Goal: Obtain resource: Download file/media

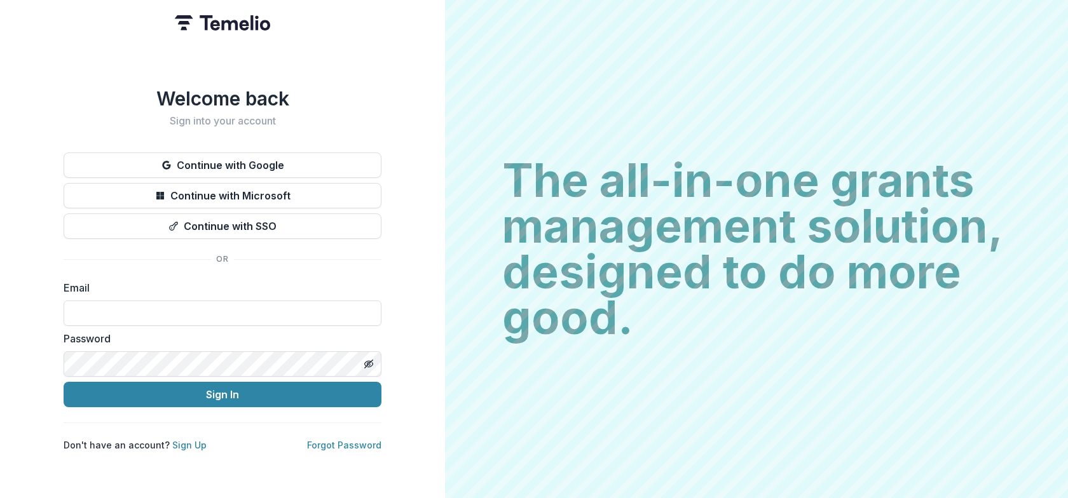
click at [106, 323] on form "Email Password Sign In" at bounding box center [223, 343] width 318 height 127
click at [124, 313] on input at bounding box center [223, 313] width 318 height 25
type input "**********"
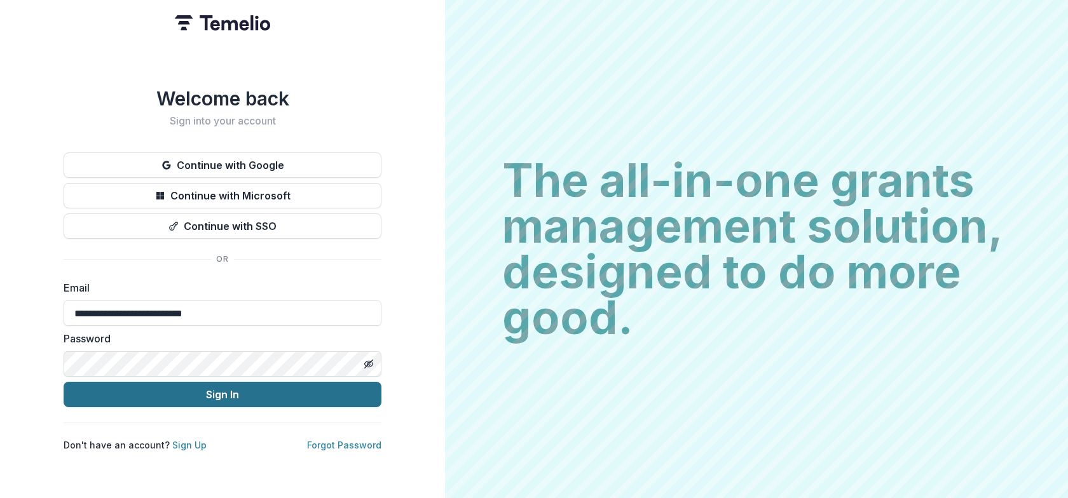
click at [187, 393] on button "Sign In" at bounding box center [223, 394] width 318 height 25
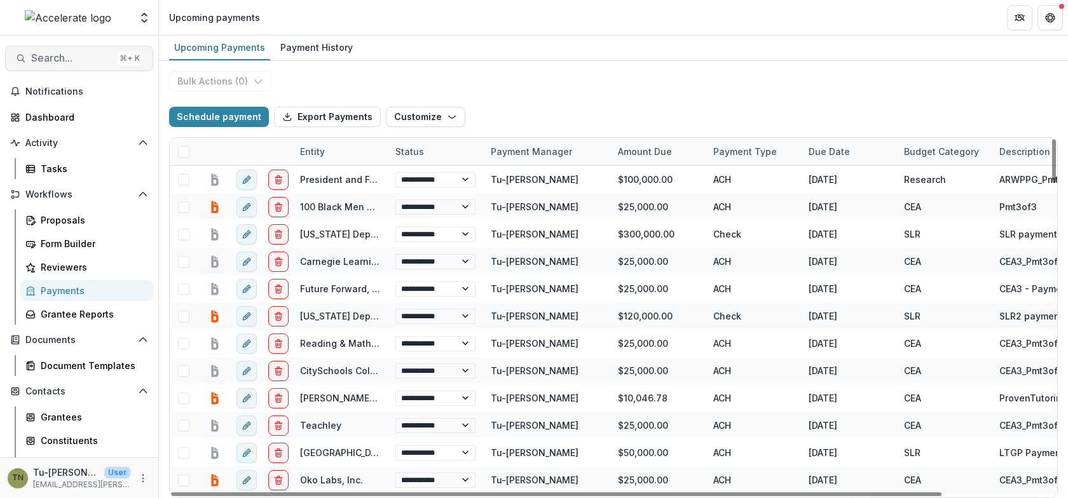
click at [74, 51] on button "Search... ⌘ + K" at bounding box center [79, 58] width 148 height 25
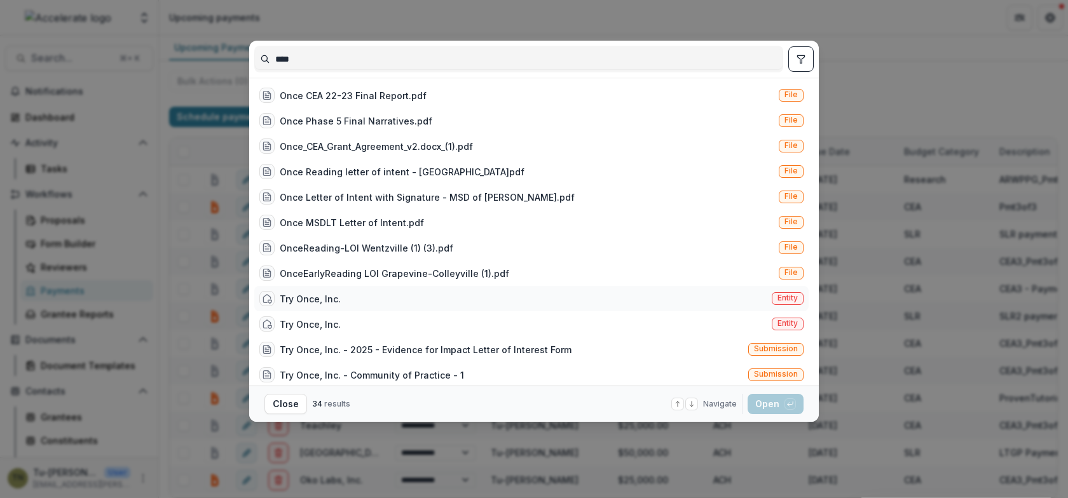
type input "****"
click at [303, 306] on div "Try Once, Inc. Entity" at bounding box center [531, 298] width 554 height 25
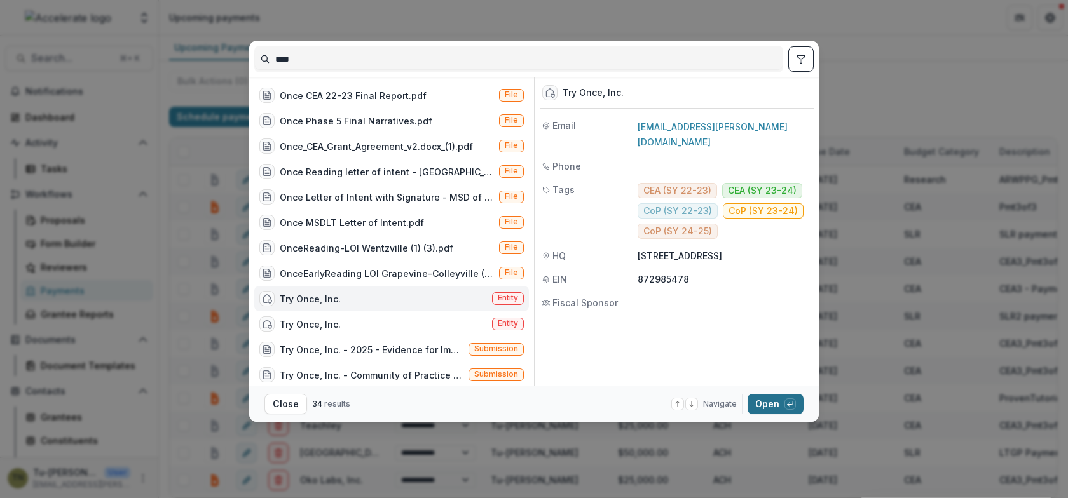
click at [755, 405] on button "Open with enter key" at bounding box center [775, 404] width 56 height 20
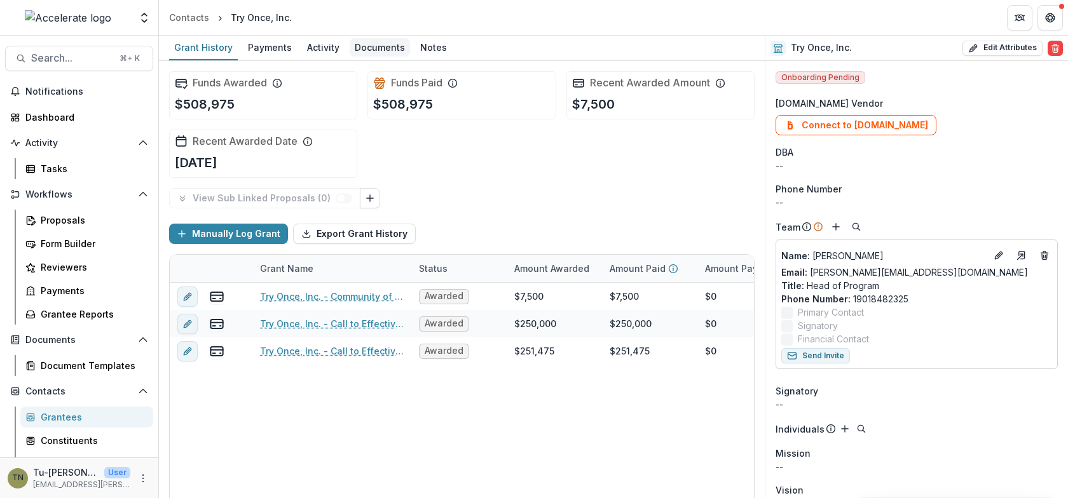
click at [367, 48] on div "Documents" at bounding box center [380, 47] width 60 height 18
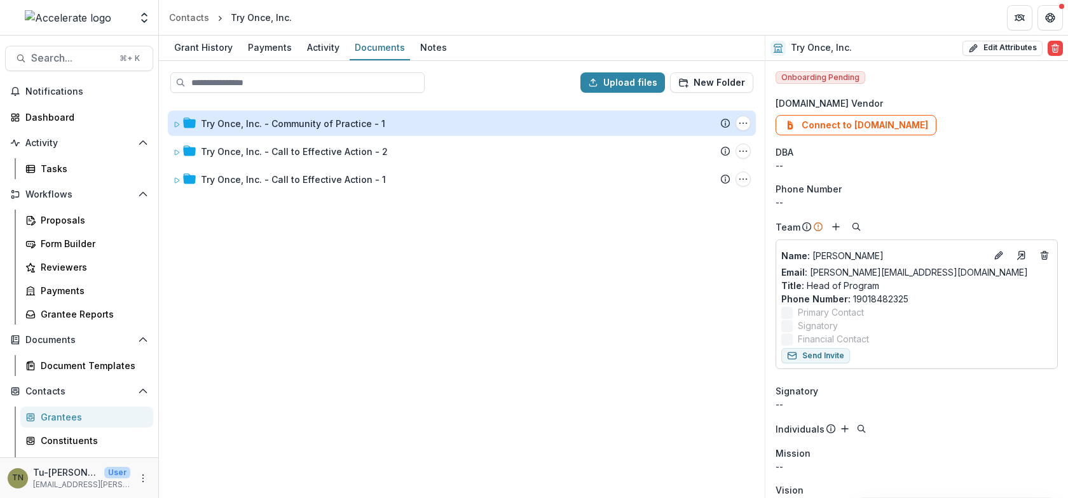
click at [328, 128] on div "Try Once, Inc. - Community of Practice - 1" at bounding box center [293, 123] width 184 height 13
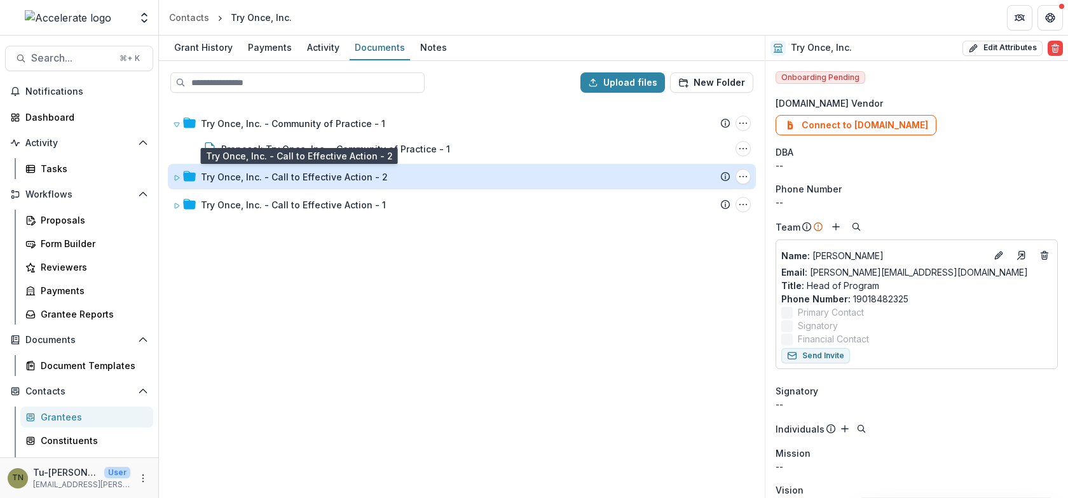
click at [316, 176] on div "Try Once, Inc. - Call to Effective Action - 2" at bounding box center [294, 176] width 187 height 13
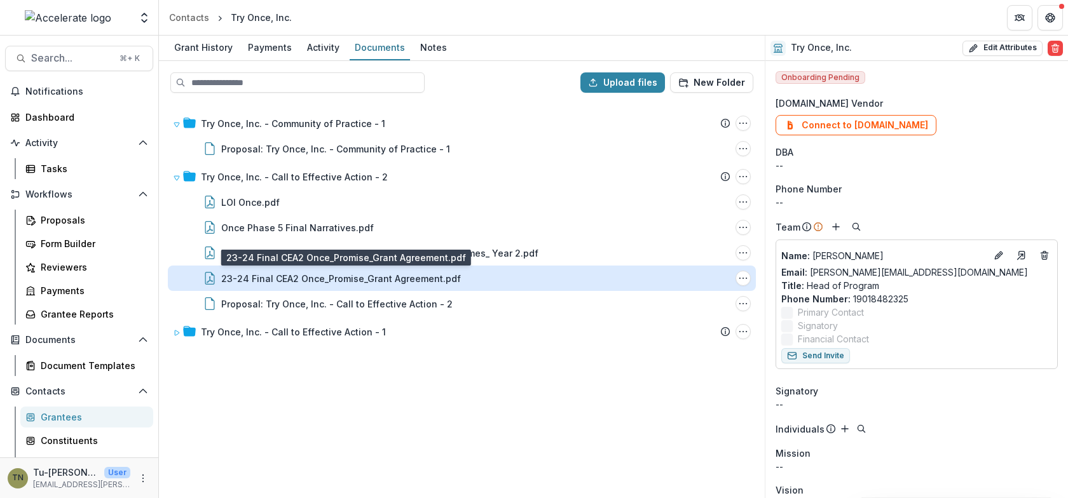
click at [305, 278] on div "23-24 Final CEA2 Once_Promise_Grant Agreement.pdf" at bounding box center [341, 278] width 240 height 13
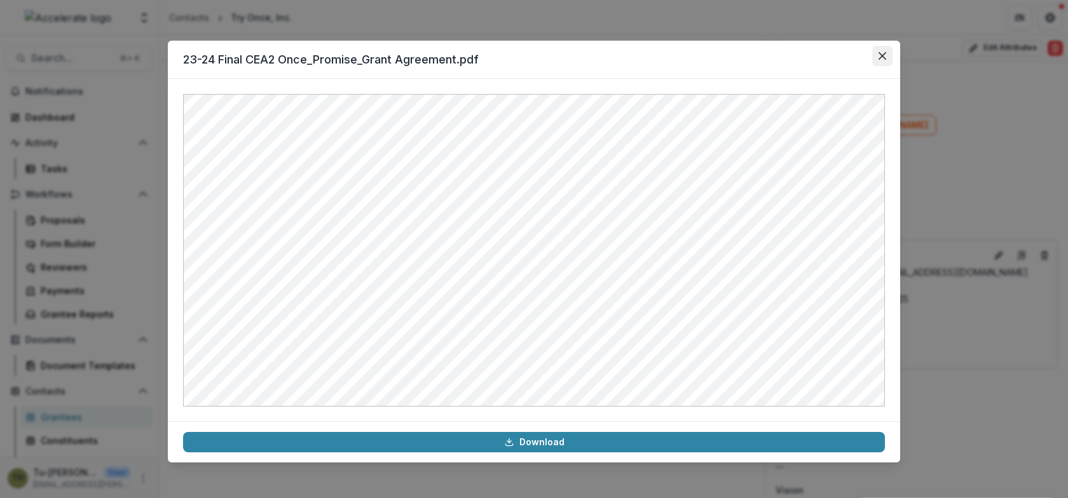
click at [876, 58] on button "Close" at bounding box center [882, 56] width 20 height 20
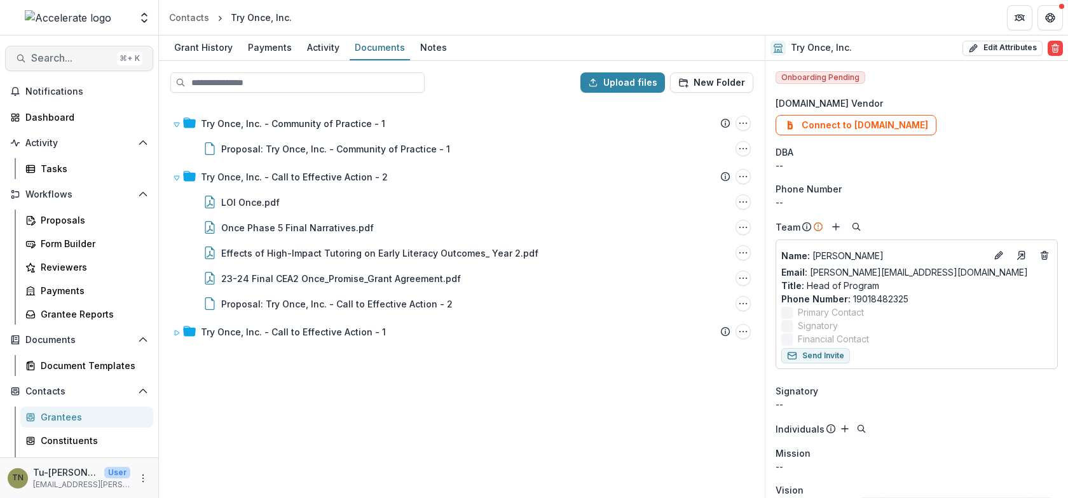
click at [93, 58] on span "Search..." at bounding box center [71, 58] width 81 height 12
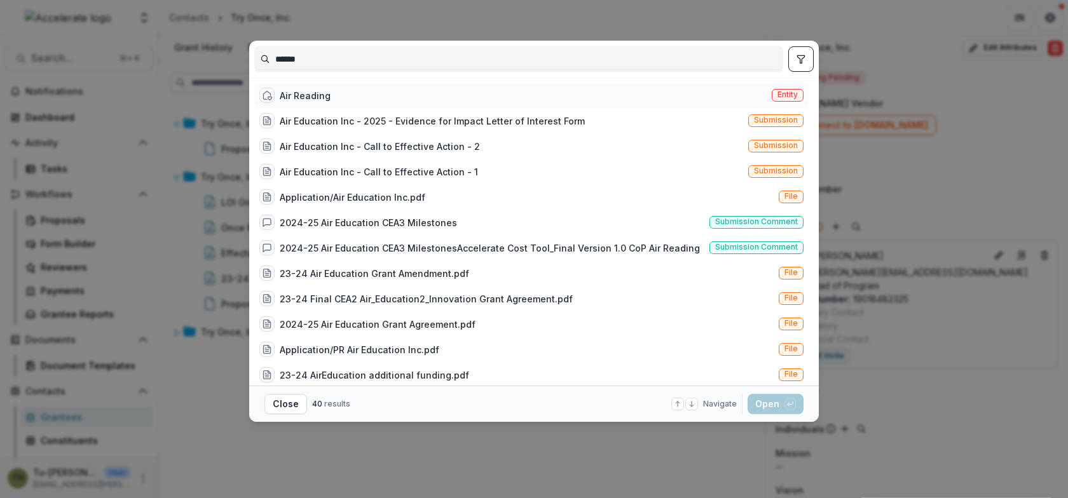
type input "******"
click at [393, 88] on div "Air Reading Entity" at bounding box center [531, 95] width 554 height 25
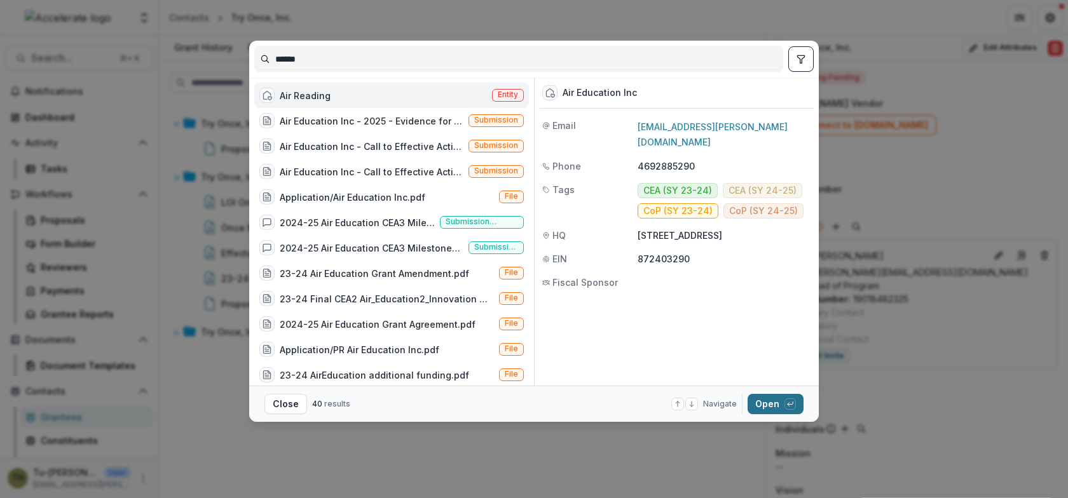
click at [760, 398] on button "Open with enter key" at bounding box center [775, 404] width 56 height 20
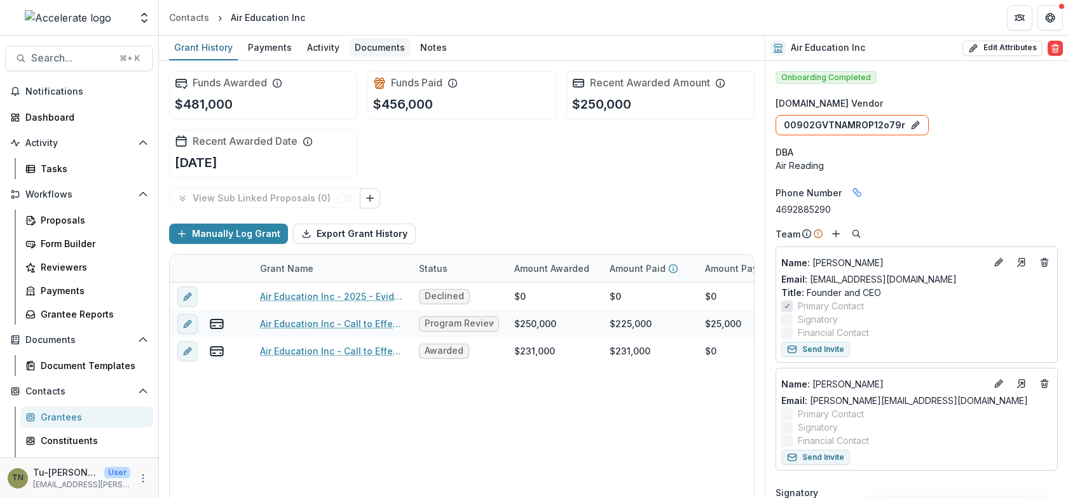
click at [361, 42] on div "Documents" at bounding box center [380, 47] width 60 height 18
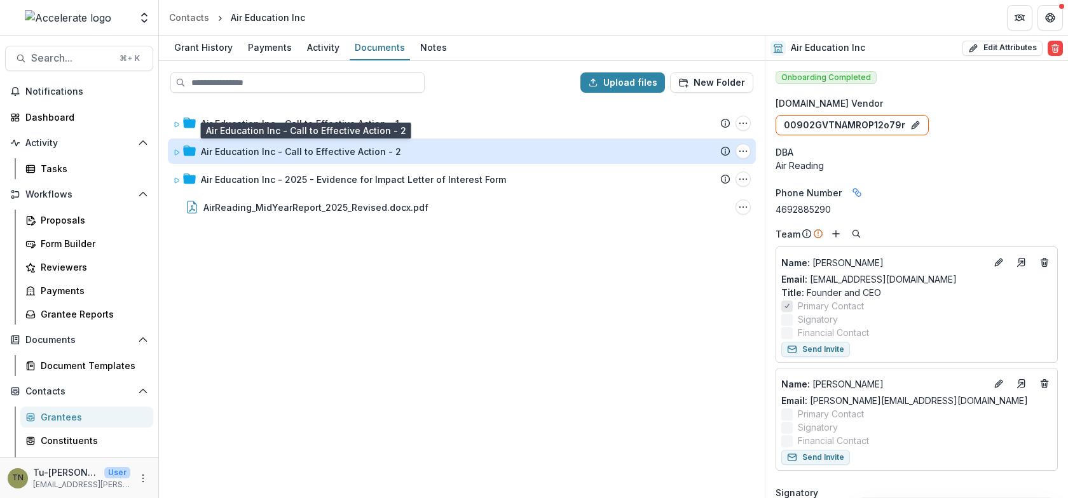
click at [320, 154] on div "Air Education Inc - Call to Effective Action - 2" at bounding box center [301, 151] width 200 height 13
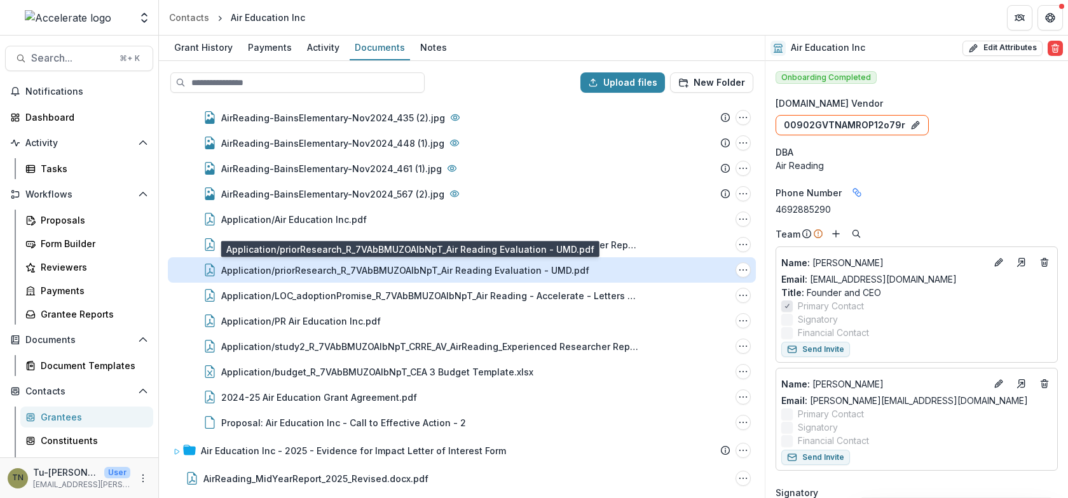
scroll to position [55, 0]
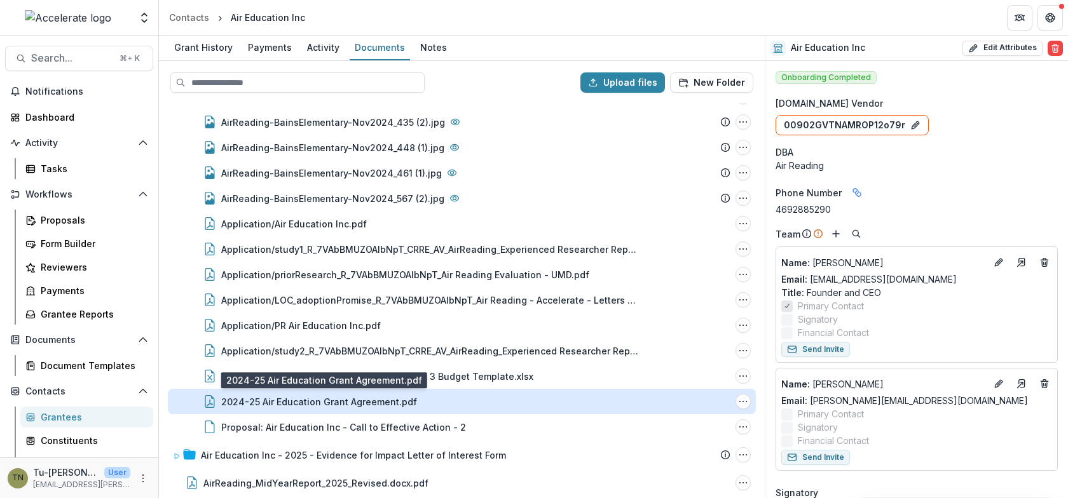
click at [316, 401] on div "2024-25 Air Education Grant Agreement.pdf" at bounding box center [319, 401] width 196 height 13
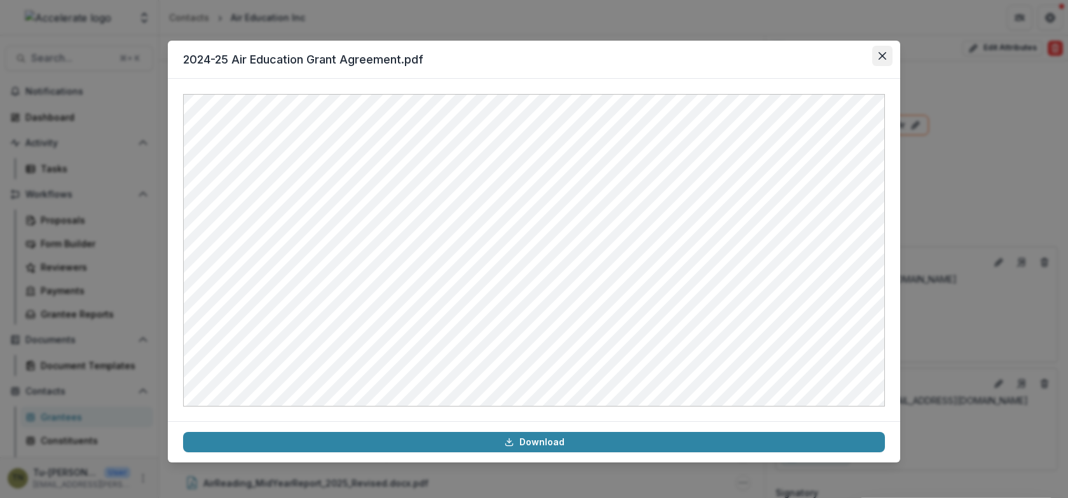
click at [887, 53] on button "Close" at bounding box center [882, 56] width 20 height 20
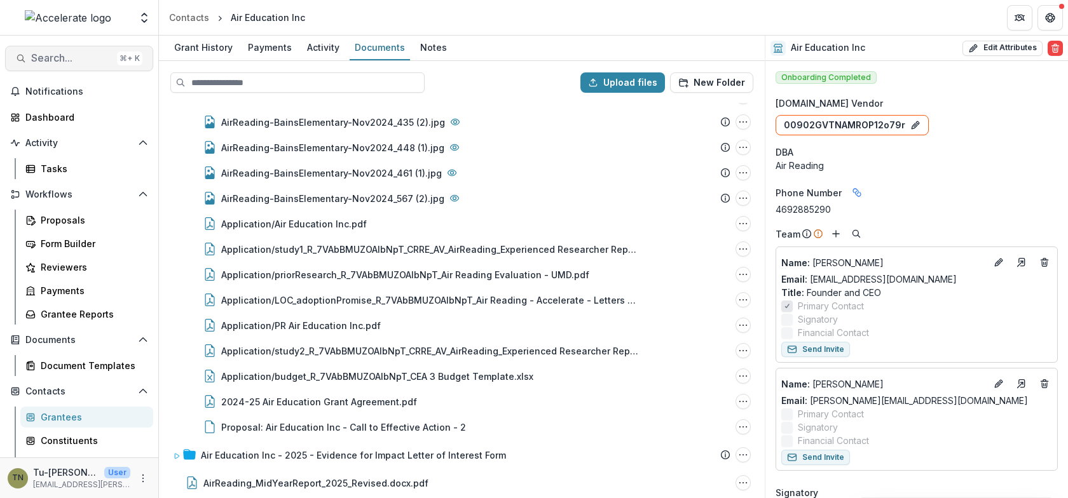
click at [42, 62] on span "Search..." at bounding box center [71, 58] width 81 height 12
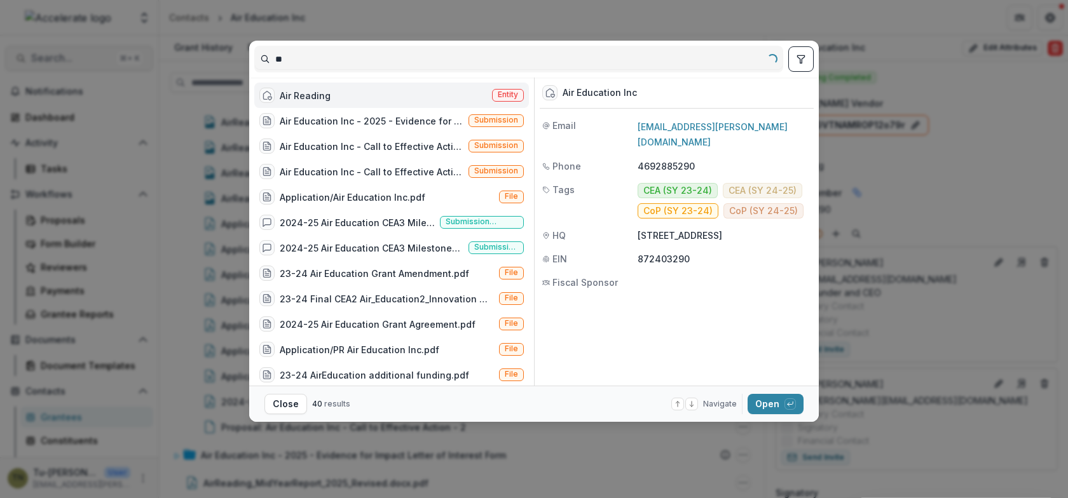
type input "*"
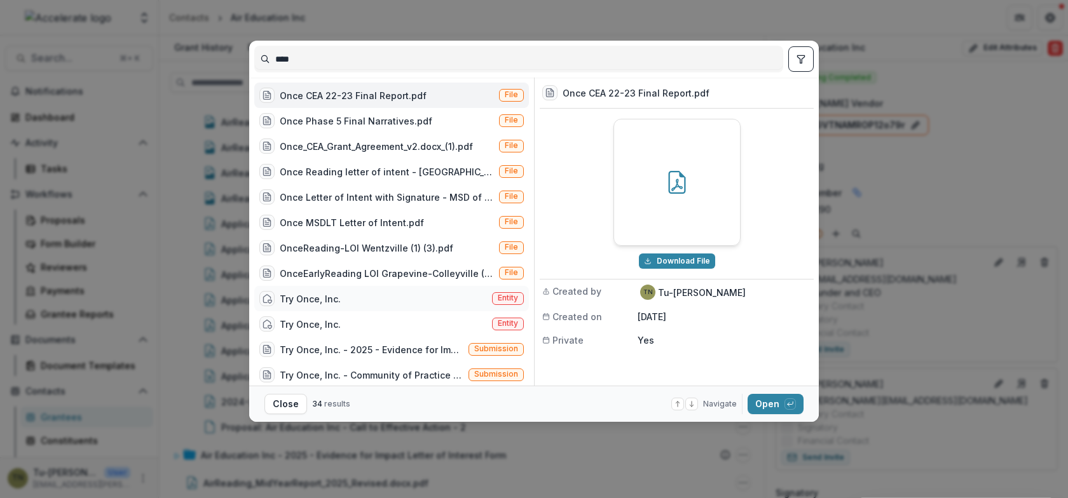
type input "****"
click at [340, 299] on div "Try Once, Inc. Entity" at bounding box center [391, 298] width 275 height 25
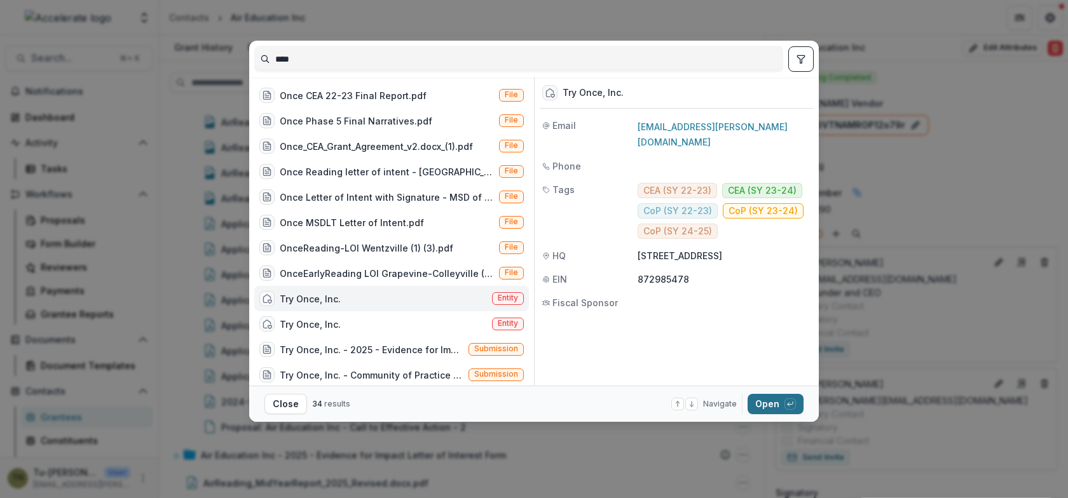
click at [758, 407] on button "Open with enter key" at bounding box center [775, 404] width 56 height 20
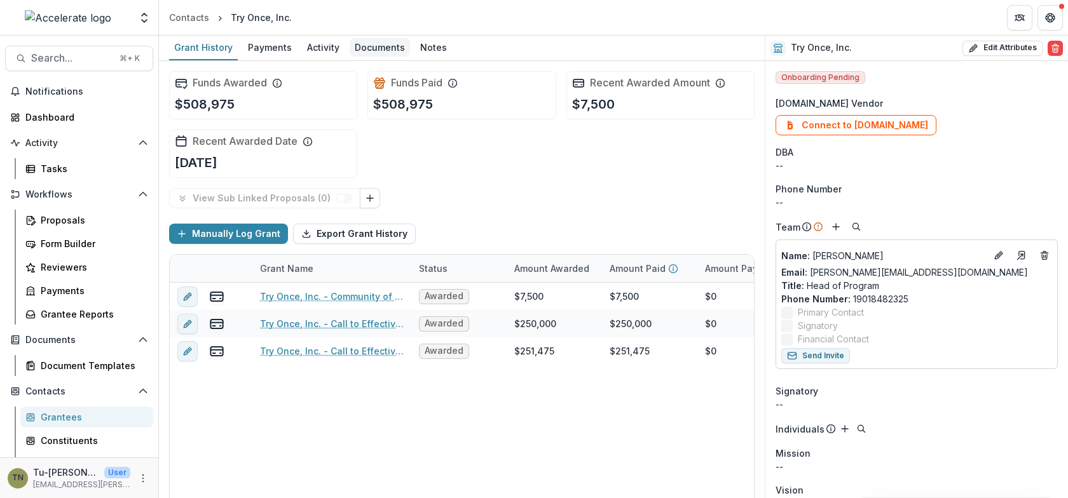
click at [360, 45] on div "Documents" at bounding box center [380, 47] width 60 height 18
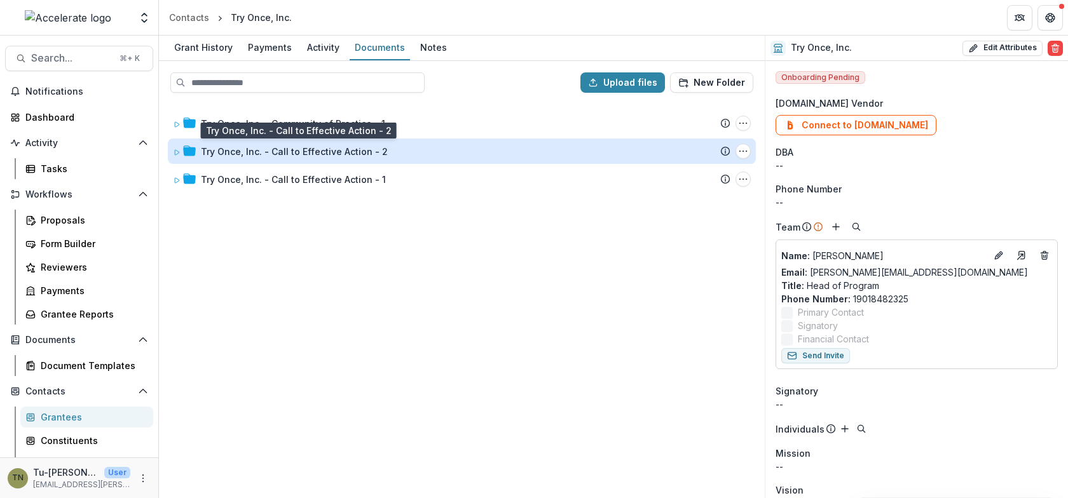
click at [330, 148] on div "Try Once, Inc. - Call to Effective Action - 2" at bounding box center [294, 151] width 187 height 13
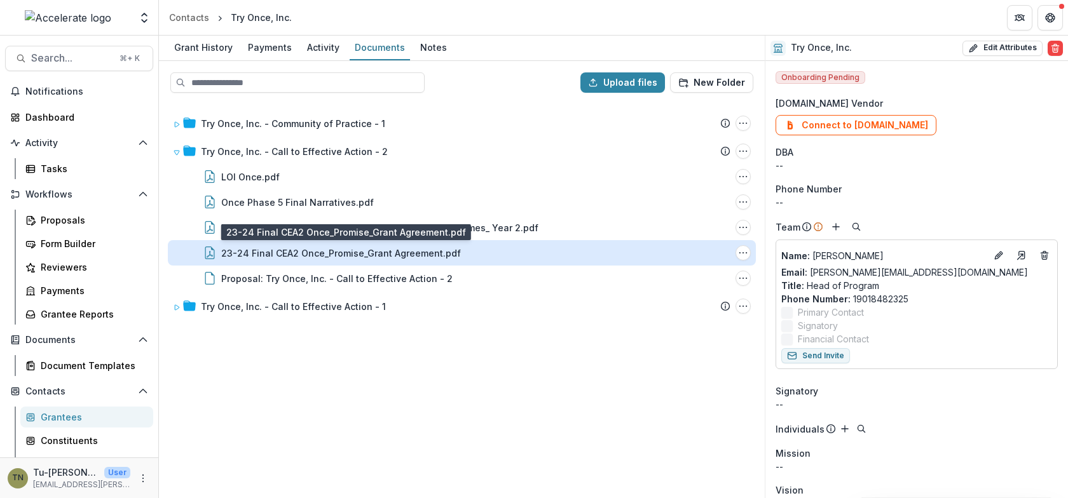
click at [300, 251] on div "23-24 Final CEA2 Once_Promise_Grant Agreement.pdf" at bounding box center [341, 253] width 240 height 13
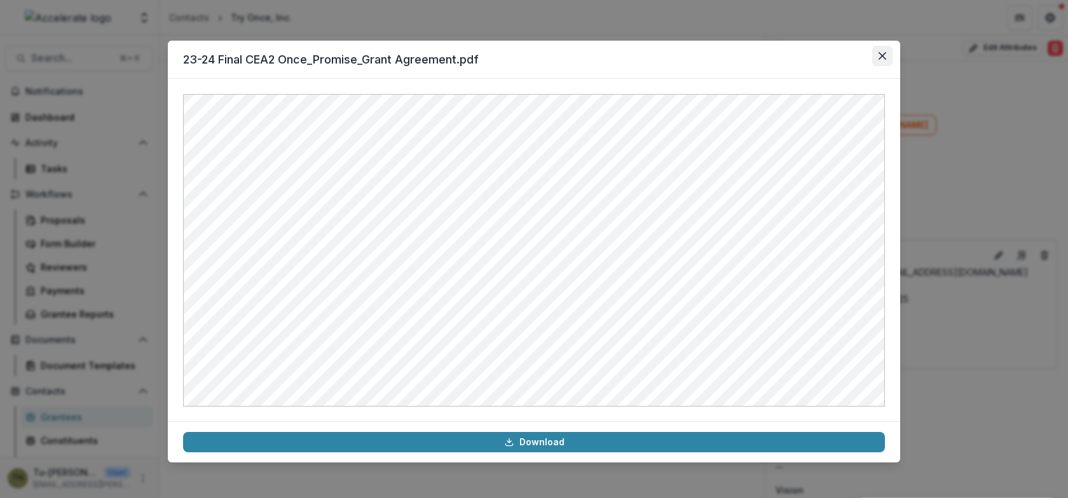
click at [883, 57] on icon "Close" at bounding box center [882, 56] width 8 height 8
